Goal: Task Accomplishment & Management: Complete application form

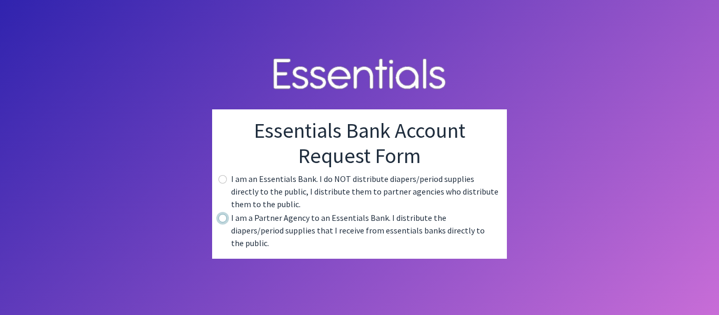
click at [221, 223] on input "radio" at bounding box center [222, 218] width 8 height 8
radio input "true"
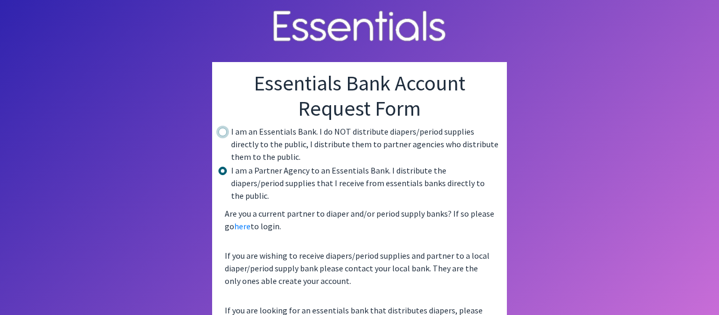
click at [218, 128] on input "radio" at bounding box center [222, 132] width 8 height 8
radio input "true"
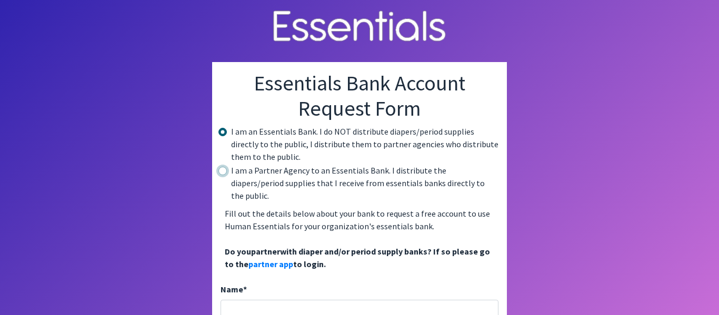
click at [218, 167] on input "radio" at bounding box center [222, 171] width 8 height 8
radio input "true"
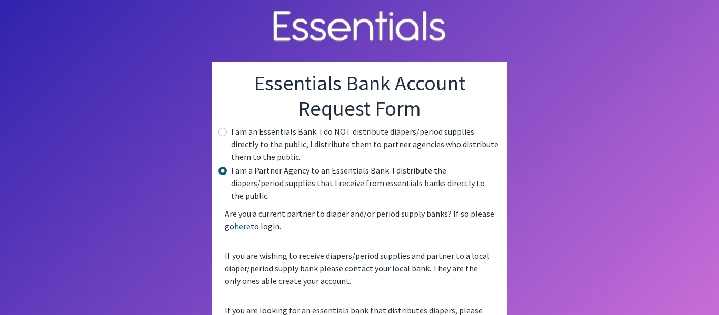
click at [246, 221] on link "here" at bounding box center [242, 226] width 16 height 11
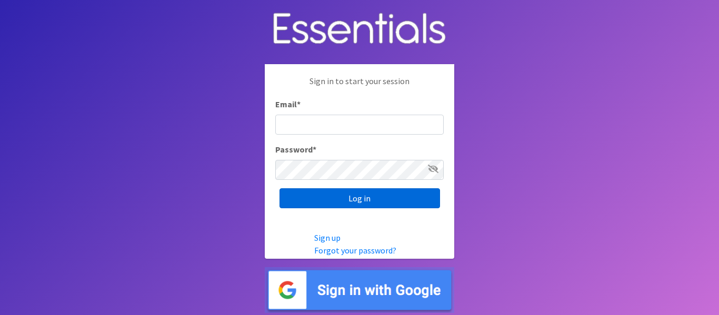
type input "[EMAIL_ADDRESS][DOMAIN_NAME]"
click at [371, 198] on input "Log in" at bounding box center [359, 198] width 160 height 20
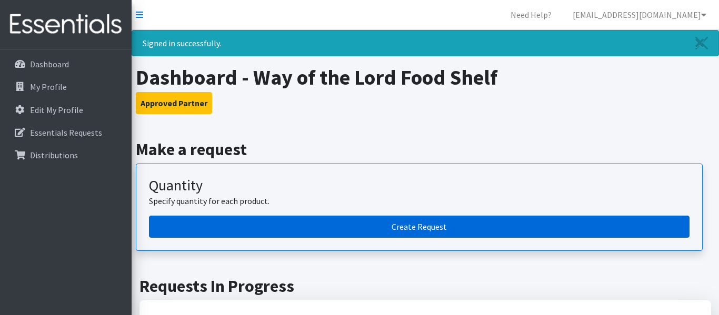
click at [426, 224] on link "Create Request" at bounding box center [419, 227] width 540 height 22
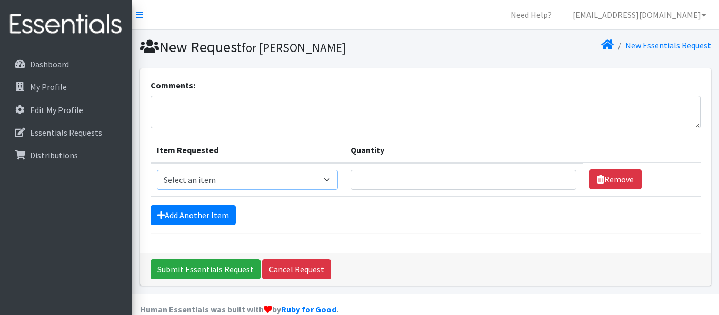
click at [321, 180] on select "Select an item Kids (Newborn) Kids (Preemie) Kids (Size 1) Kids (Size 2) Kids (…" at bounding box center [247, 180] width 181 height 20
select select "11351"
click at [157, 170] on select "Select an item Kids (Newborn) Kids (Preemie) Kids (Size 1) Kids (Size 2) Kids (…" at bounding box center [247, 180] width 181 height 20
click at [354, 180] on input "Quantity" at bounding box center [463, 180] width 226 height 20
type input "200"
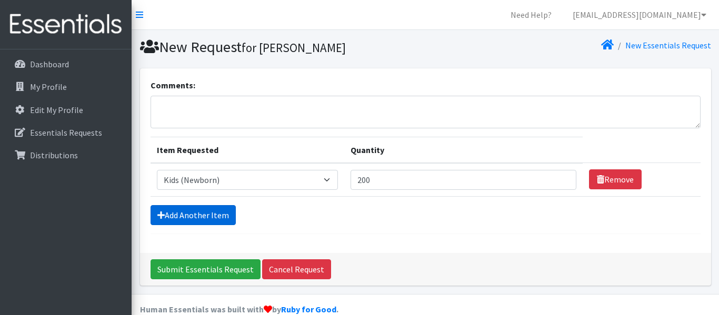
click at [176, 217] on link "Add Another Item" at bounding box center [192, 215] width 85 height 20
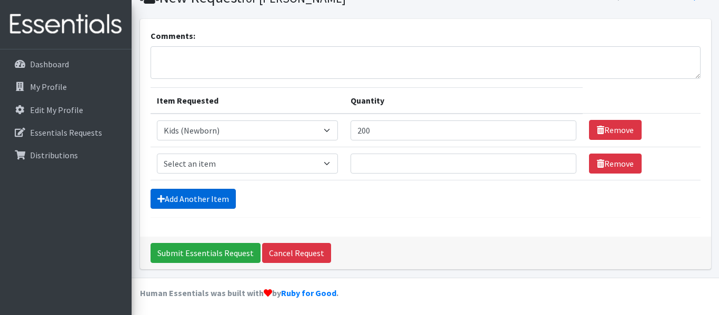
scroll to position [52, 0]
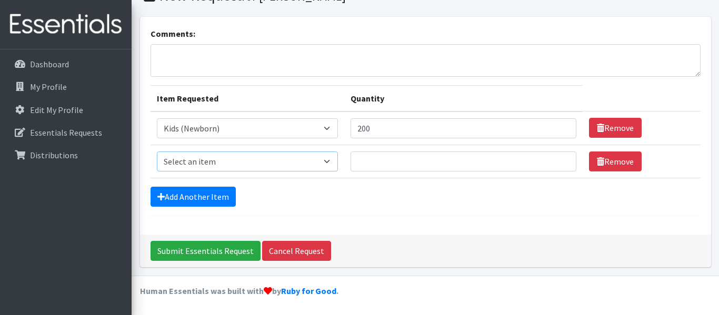
click at [321, 162] on select "Select an item Kids (Newborn) Kids (Preemie) Kids (Size 1) Kids (Size 2) Kids (…" at bounding box center [247, 162] width 181 height 20
select select "11350"
click at [157, 152] on select "Select an item Kids (Newborn) Kids (Preemie) Kids (Size 1) Kids (Size 2) Kids (…" at bounding box center [247, 162] width 181 height 20
click at [354, 163] on input "Quantity" at bounding box center [463, 162] width 226 height 20
type input "500"
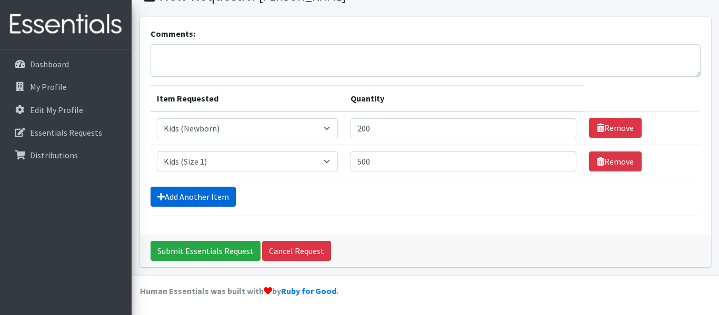
click at [179, 200] on link "Add Another Item" at bounding box center [192, 197] width 85 height 20
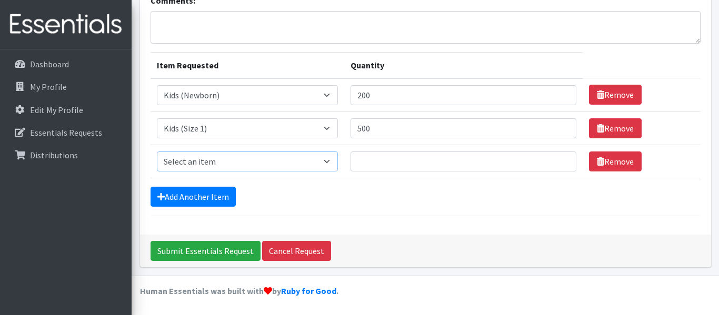
click at [323, 161] on select "Select an item Kids (Newborn) Kids (Preemie) Kids (Size 1) Kids (Size 2) Kids (…" at bounding box center [247, 162] width 181 height 20
select select "11348"
click at [157, 152] on select "Select an item Kids (Newborn) Kids (Preemie) Kids (Size 1) Kids (Size 2) Kids (…" at bounding box center [247, 162] width 181 height 20
click at [352, 162] on input "Quantity" at bounding box center [463, 162] width 226 height 20
type input "500"
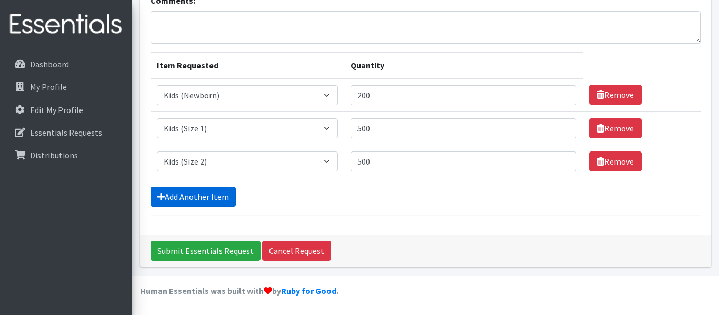
click at [200, 196] on link "Add Another Item" at bounding box center [192, 197] width 85 height 20
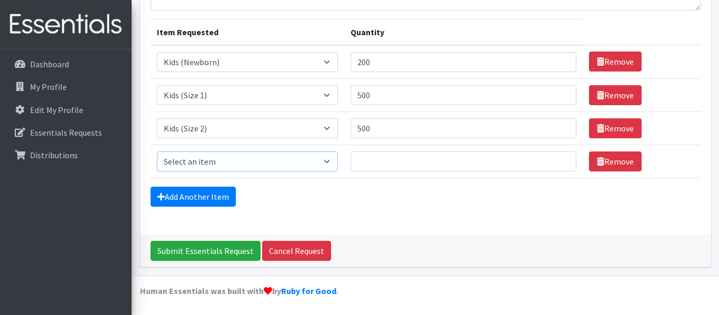
click at [321, 160] on select "Select an item Kids (Newborn) Kids (Preemie) Kids (Size 1) Kids (Size 2) Kids (…" at bounding box center [247, 162] width 181 height 20
select select "11361"
click at [157, 152] on select "Select an item Kids (Newborn) Kids (Preemie) Kids (Size 1) Kids (Size 2) Kids (…" at bounding box center [247, 162] width 181 height 20
click at [352, 161] on input "Quantity" at bounding box center [463, 162] width 226 height 20
type input "300"
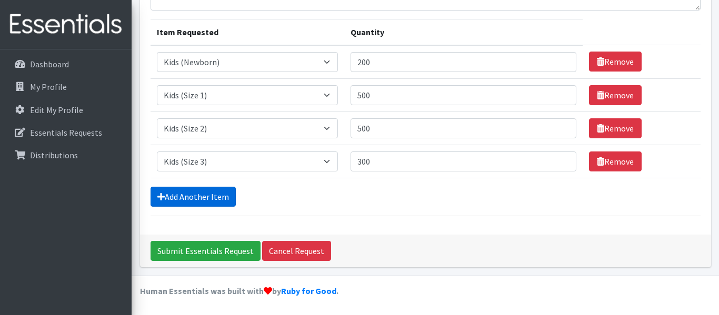
click at [209, 195] on link "Add Another Item" at bounding box center [192, 197] width 85 height 20
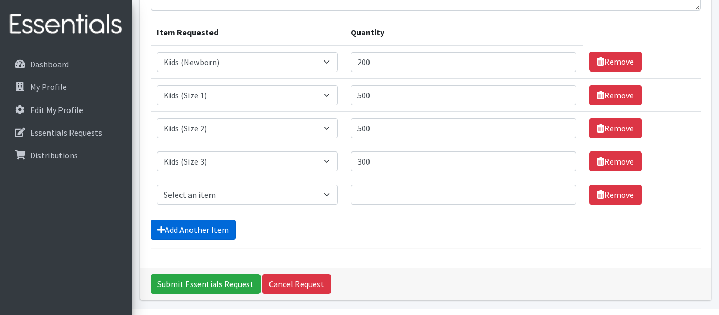
scroll to position [151, 0]
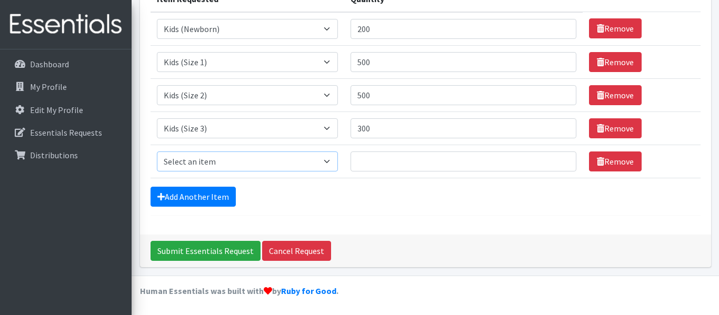
click at [321, 164] on select "Select an item Kids (Newborn) Kids (Preemie) Kids (Size 1) Kids (Size 2) Kids (…" at bounding box center [247, 162] width 181 height 20
select select "11349"
click at [157, 152] on select "Select an item Kids (Newborn) Kids (Preemie) Kids (Size 1) Kids (Size 2) Kids (…" at bounding box center [247, 162] width 181 height 20
click at [353, 161] on input "Quantity" at bounding box center [463, 162] width 226 height 20
type input "800"
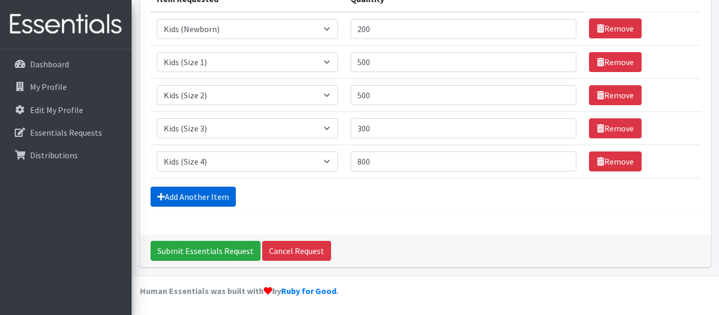
click at [164, 198] on icon at bounding box center [160, 197] width 7 height 8
click at [179, 196] on link "Add Another Item" at bounding box center [192, 197] width 85 height 20
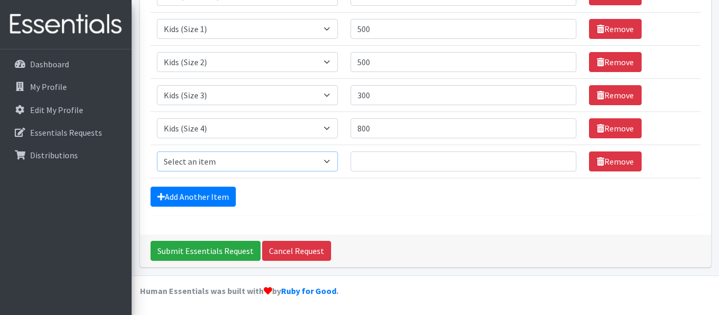
click at [320, 162] on select "Select an item Kids (Newborn) Kids (Preemie) Kids (Size 1) Kids (Size 2) Kids (…" at bounding box center [247, 162] width 181 height 20
select select "11322"
click at [157, 152] on select "Select an item Kids (Newborn) Kids (Preemie) Kids (Size 1) Kids (Size 2) Kids (…" at bounding box center [247, 162] width 181 height 20
click at [353, 162] on input "Quantity" at bounding box center [463, 162] width 226 height 20
type input "600"
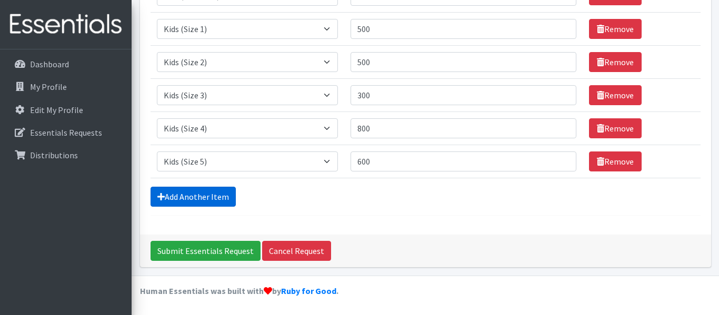
click at [196, 194] on link "Add Another Item" at bounding box center [192, 197] width 85 height 20
click at [323, 159] on select "Select an item Kids (Newborn) Kids (Preemie) Kids (Size 1) Kids (Size 2) Kids (…" at bounding box center [247, 162] width 181 height 20
select select "11346"
click at [157, 152] on select "Select an item Kids (Newborn) Kids (Preemie) Kids (Size 1) Kids (Size 2) Kids (…" at bounding box center [247, 162] width 181 height 20
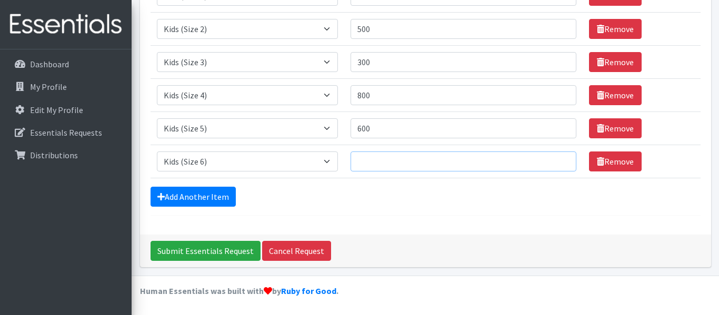
click at [353, 160] on input "Quantity" at bounding box center [463, 162] width 226 height 20
type input "1000"
click at [198, 196] on link "Add Another Item" at bounding box center [192, 197] width 85 height 20
click at [321, 161] on select "Select an item Kids (Newborn) Kids (Preemie) Kids (Size 1) Kids (Size 2) Kids (…" at bounding box center [247, 162] width 181 height 20
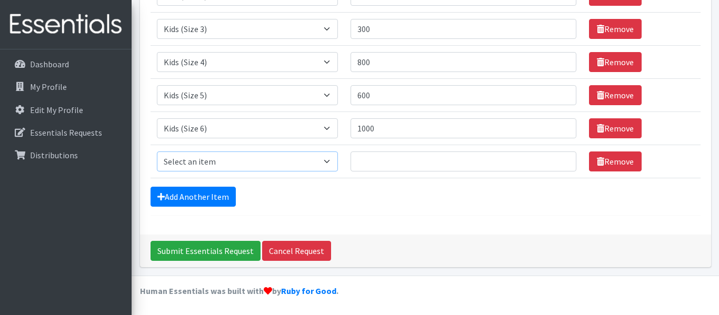
select select "14461"
click at [157, 152] on select "Select an item Kids (Newborn) Kids (Preemie) Kids (Size 1) Kids (Size 2) Kids (…" at bounding box center [247, 162] width 181 height 20
click at [354, 162] on input "Quantity" at bounding box center [463, 162] width 226 height 20
type input "600"
click at [197, 197] on link "Add Another Item" at bounding box center [192, 197] width 85 height 20
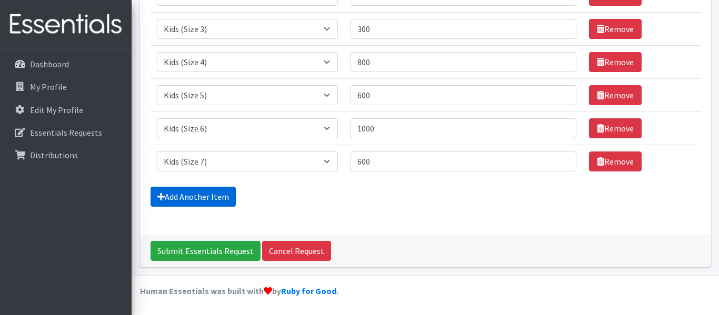
scroll to position [284, 0]
click at [321, 159] on select "Select an item Kids (Newborn) Kids (Preemie) Kids (Size 1) Kids (Size 2) Kids (…" at bounding box center [247, 162] width 181 height 20
select select "11347"
click at [157, 152] on select "Select an item Kids (Newborn) Kids (Preemie) Kids (Size 1) Kids (Size 2) Kids (…" at bounding box center [247, 162] width 181 height 20
click at [356, 160] on input "Quantity" at bounding box center [463, 162] width 226 height 20
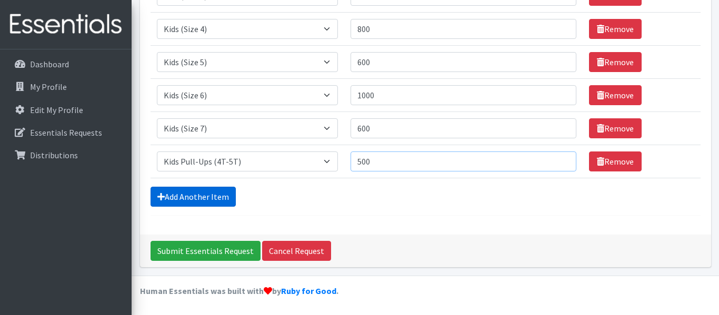
type input "500"
click at [204, 198] on link "Add Another Item" at bounding box center [192, 197] width 85 height 20
click at [321, 159] on select "Select an item Kids (Newborn) Kids (Preemie) Kids (Size 1) Kids (Size 2) Kids (…" at bounding box center [247, 162] width 181 height 20
select select "11343"
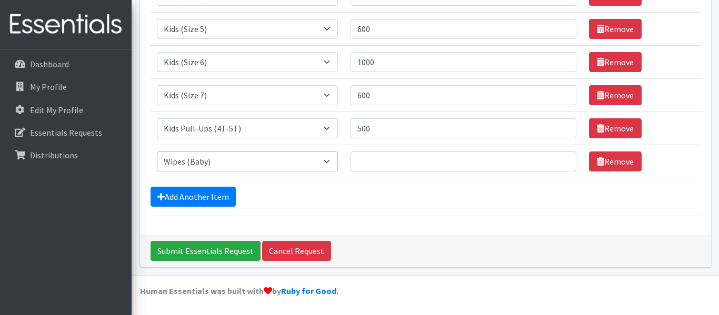
click at [157, 152] on select "Select an item Kids (Newborn) Kids (Preemie) Kids (Size 1) Kids (Size 2) Kids (…" at bounding box center [247, 162] width 181 height 20
click at [354, 162] on input "Quantity" at bounding box center [463, 162] width 226 height 20
type input "1440"
click at [196, 248] on input "Submit Essentials Request" at bounding box center [205, 251] width 110 height 20
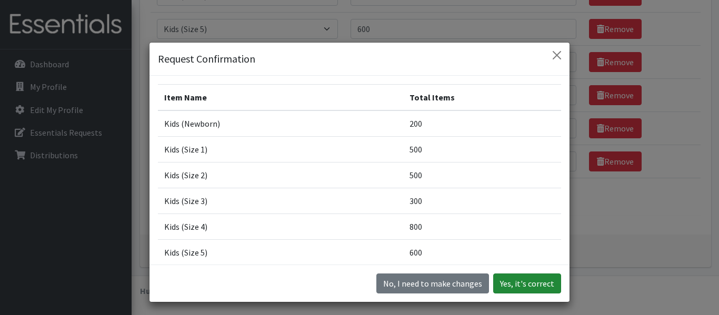
click at [558, 277] on button "Yes, it's correct" at bounding box center [527, 284] width 68 height 20
